Goal: Task Accomplishment & Management: Use online tool/utility

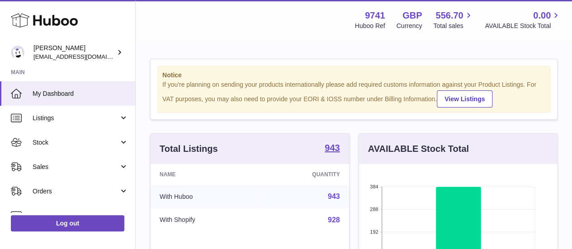
scroll to position [141, 202]
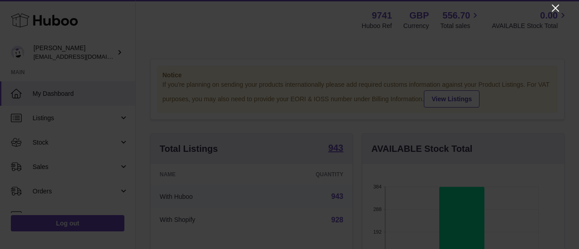
click at [558, 9] on icon "Close" at bounding box center [555, 8] width 11 height 11
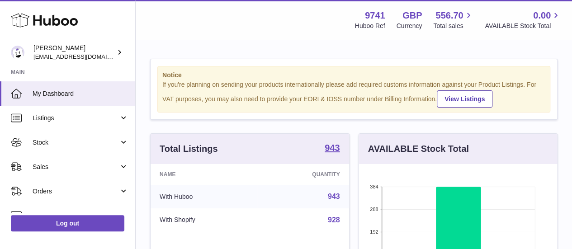
scroll to position [452064, 452006]
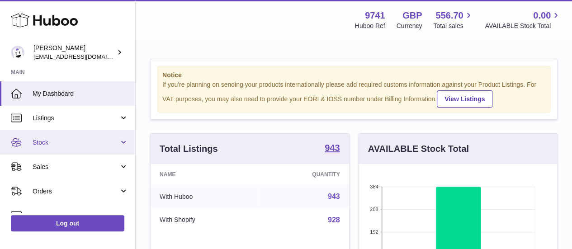
click at [63, 138] on span "Stock" at bounding box center [76, 142] width 86 height 9
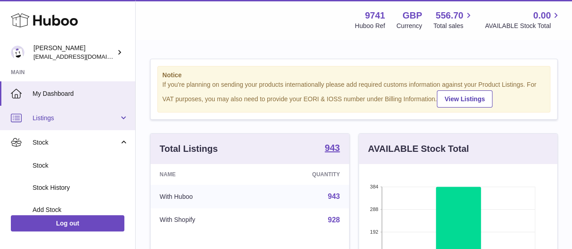
click at [76, 124] on link "Listings" at bounding box center [67, 118] width 135 height 24
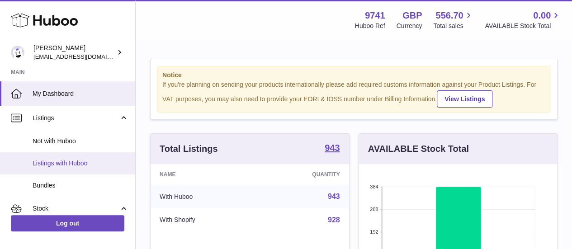
click at [87, 161] on span "Listings with Huboo" at bounding box center [81, 163] width 96 height 9
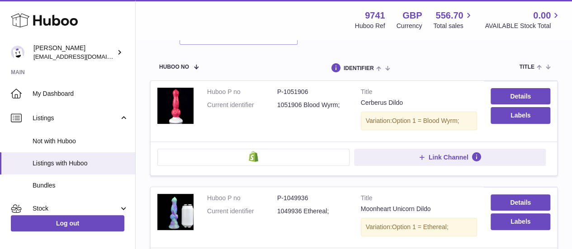
scroll to position [101, 0]
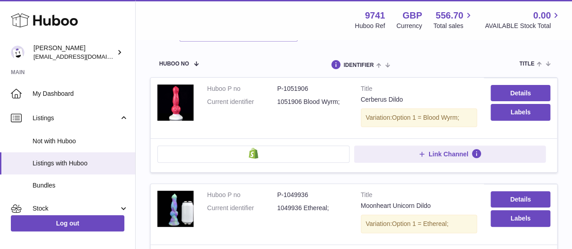
click at [249, 158] on button at bounding box center [253, 154] width 192 height 17
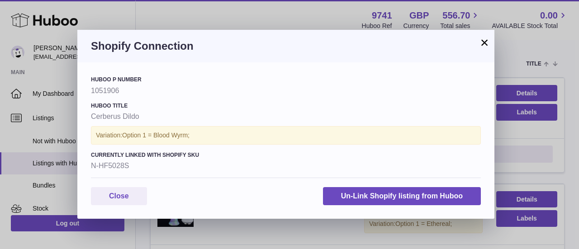
click at [116, 165] on strong "N-HF5028S" at bounding box center [286, 166] width 390 height 10
click at [125, 114] on strong "Cerberus Dildo" at bounding box center [286, 117] width 390 height 10
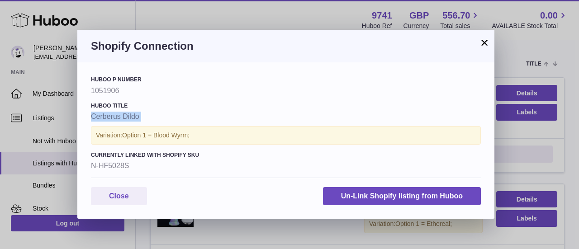
click at [125, 114] on strong "Cerberus Dildo" at bounding box center [286, 117] width 390 height 10
copy div "Cerberus Dildo"
click at [261, 18] on div "× Shopify Connection Huboo P number 1051906 Huboo Title Cerberus Dildo Variatio…" at bounding box center [289, 124] width 579 height 249
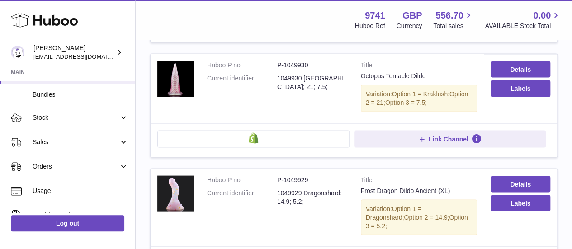
scroll to position [868, 0]
click at [174, 132] on button at bounding box center [253, 139] width 192 height 17
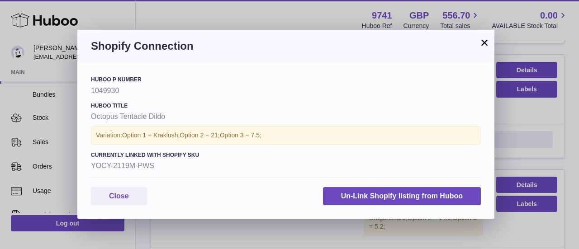
click at [487, 40] on button "×" at bounding box center [484, 42] width 11 height 11
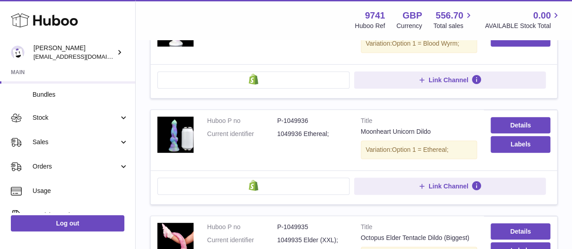
scroll to position [0, 0]
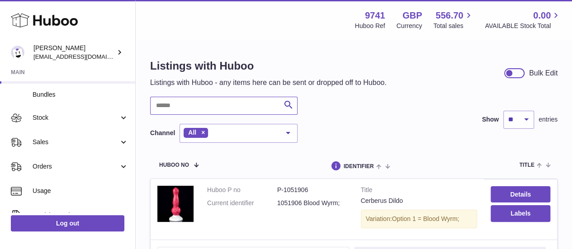
click at [210, 106] on input "text" at bounding box center [223, 106] width 147 height 18
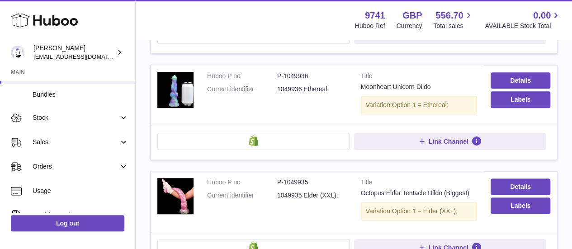
scroll to position [221, 0]
type input "*"
click at [244, 142] on button at bounding box center [253, 140] width 192 height 17
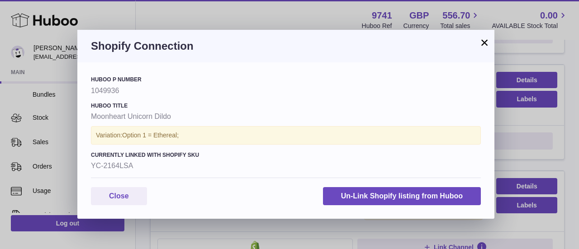
click at [486, 40] on button "×" at bounding box center [484, 42] width 11 height 11
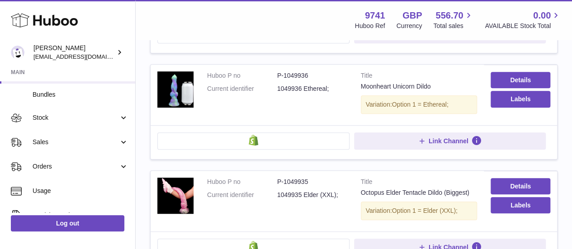
click at [296, 74] on dd "P-1049936" at bounding box center [312, 75] width 70 height 9
copy dd "1049936"
